Goal: Task Accomplishment & Management: Use online tool/utility

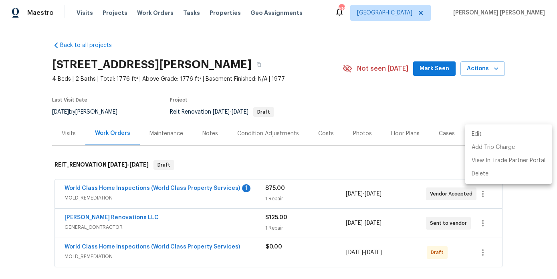
scroll to position [89, 0]
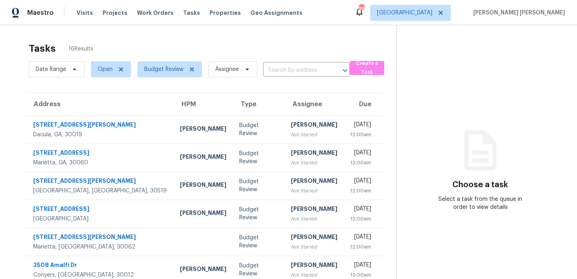
scroll to position [138, 0]
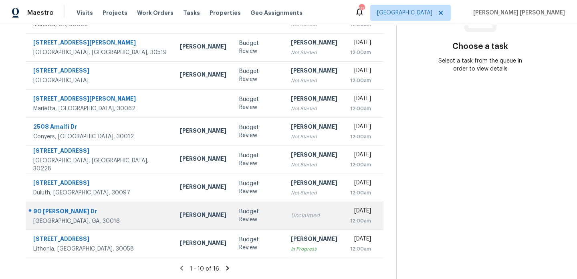
click at [291, 212] on div "Unclaimed" at bounding box center [314, 216] width 47 height 8
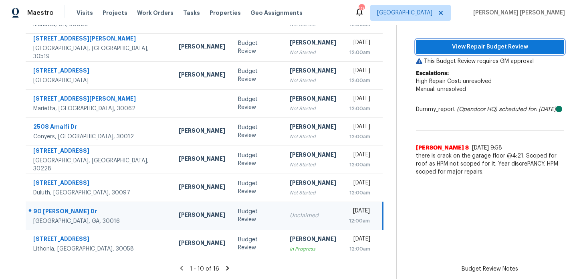
click at [488, 51] on button "View Repair Budget Review" at bounding box center [490, 47] width 148 height 15
click at [227, 266] on icon at bounding box center [228, 268] width 3 height 4
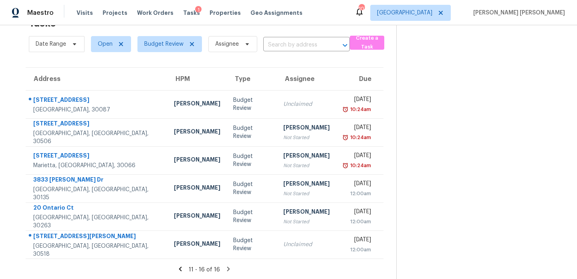
scroll to position [26, 0]
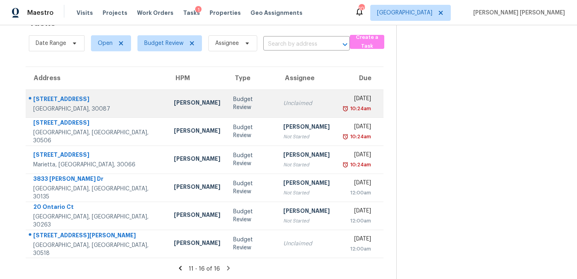
click at [233, 107] on div "Budget Review" at bounding box center [251, 103] width 37 height 16
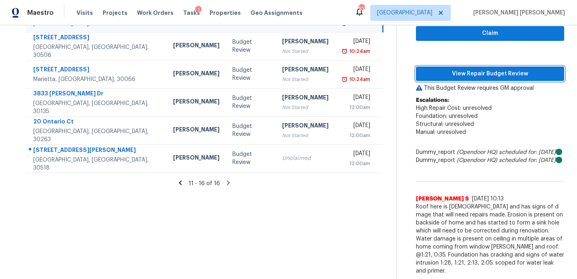
click at [524, 69] on span "View Repair Budget Review" at bounding box center [491, 74] width 136 height 10
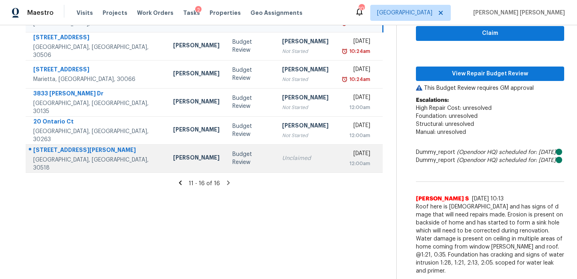
click at [282, 154] on div "Unclaimed" at bounding box center [305, 158] width 47 height 8
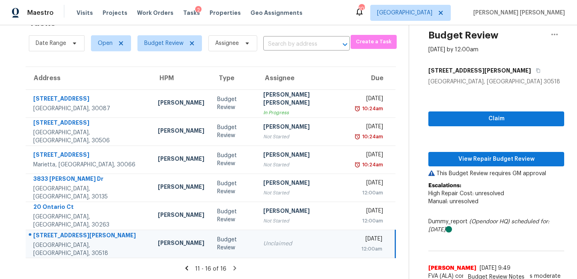
scroll to position [63, 0]
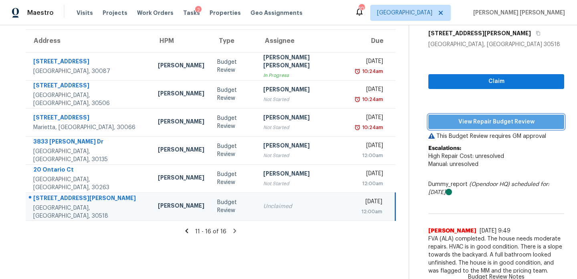
click at [519, 118] on span "View Repair Budget Review" at bounding box center [496, 122] width 123 height 10
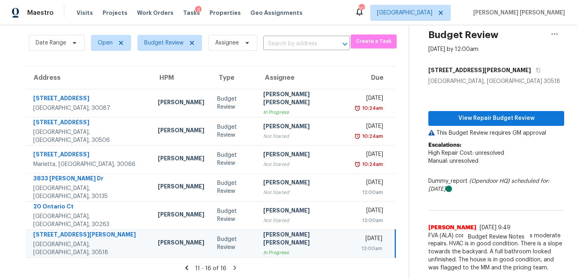
scroll to position [26, 0]
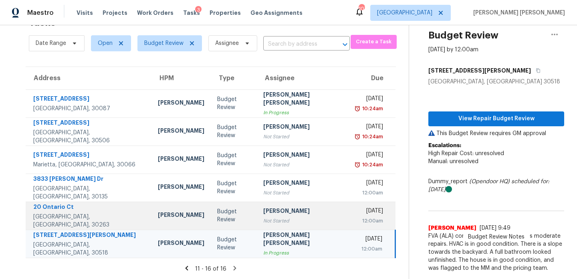
click at [268, 217] on div "Not Started" at bounding box center [303, 221] width 80 height 8
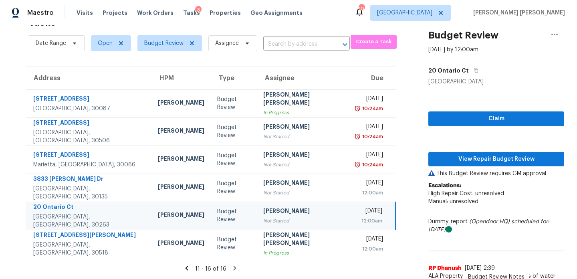
scroll to position [39, 0]
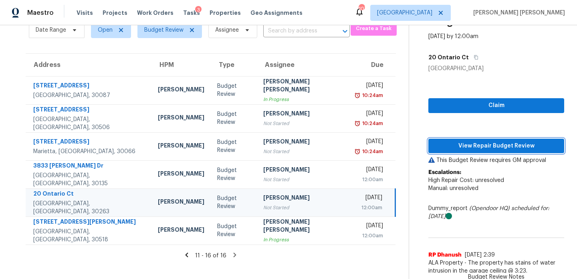
click at [478, 141] on span "View Repair Budget Review" at bounding box center [496, 146] width 123 height 10
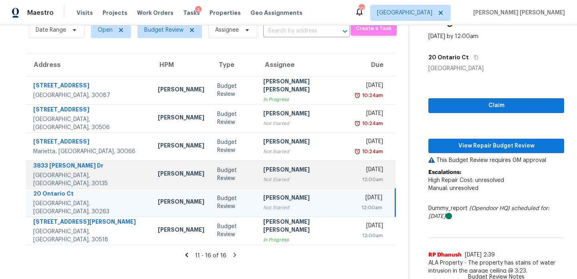
click at [299, 179] on div "Not Started" at bounding box center [303, 180] width 80 height 8
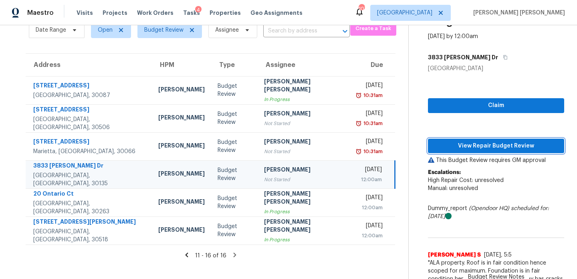
click at [487, 148] on span "View Repair Budget Review" at bounding box center [496, 146] width 123 height 10
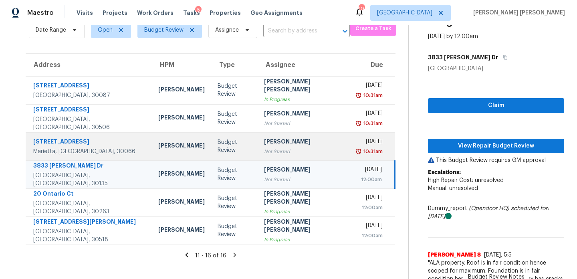
click at [284, 148] on div "Not Started" at bounding box center [304, 152] width 80 height 8
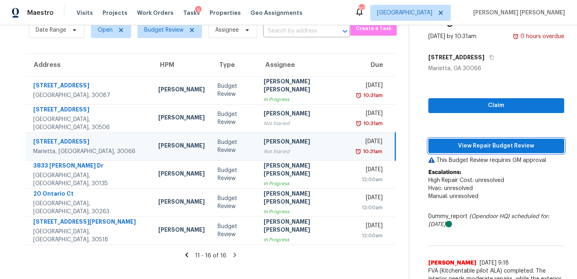
click at [484, 150] on span "View Repair Budget Review" at bounding box center [496, 146] width 123 height 10
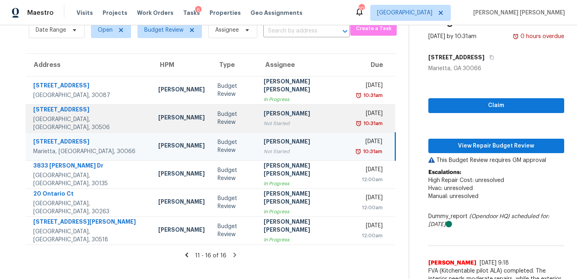
click at [301, 123] on div "Not Started" at bounding box center [304, 123] width 80 height 8
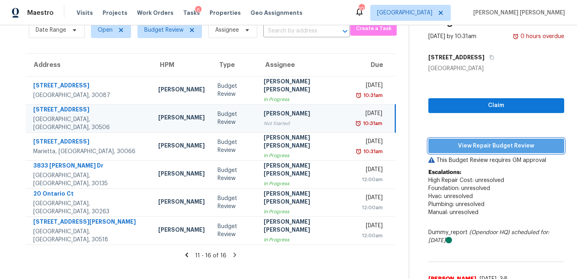
click at [481, 142] on span "View Repair Budget Review" at bounding box center [496, 146] width 123 height 10
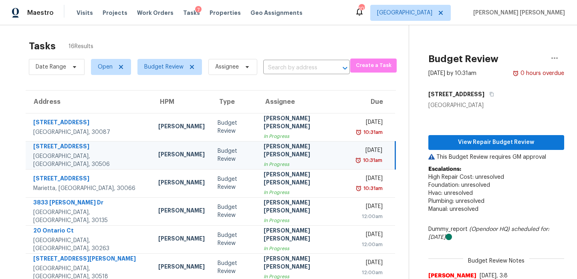
scroll to position [8, 0]
